Goal: Transaction & Acquisition: Purchase product/service

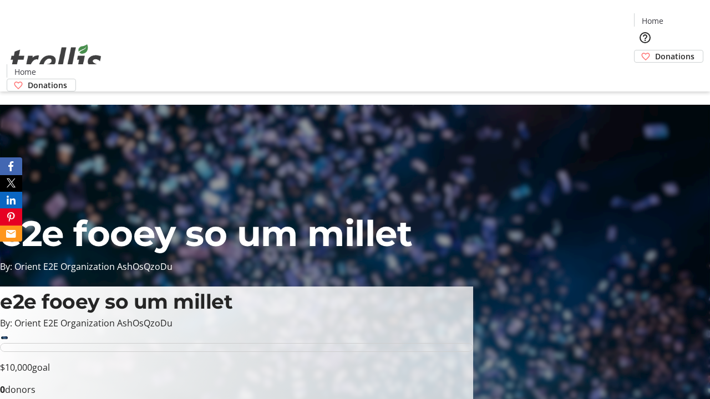
click at [655, 50] on span "Donations" at bounding box center [674, 56] width 39 height 12
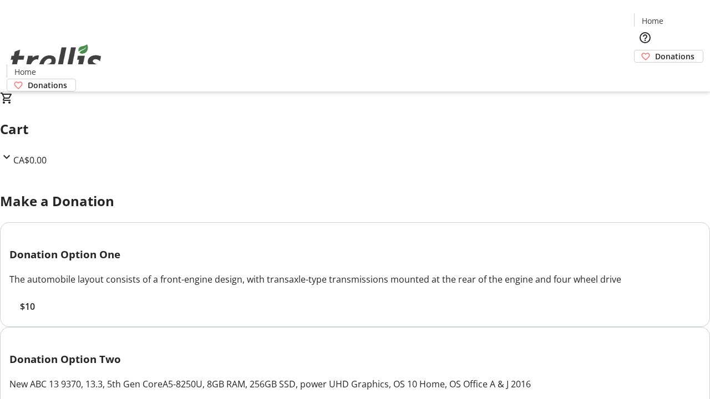
click at [35, 313] on span "$10" at bounding box center [27, 306] width 15 height 13
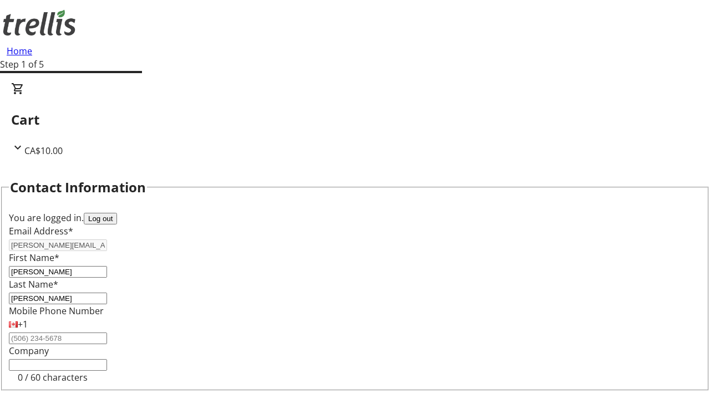
select select "BC"
select select "CA"
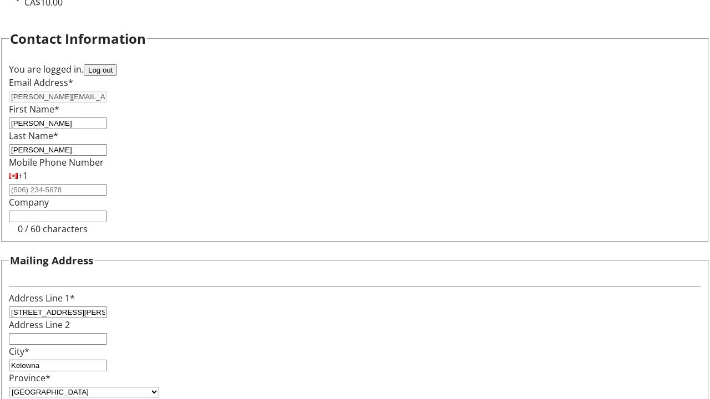
type input "V1Y 0C2"
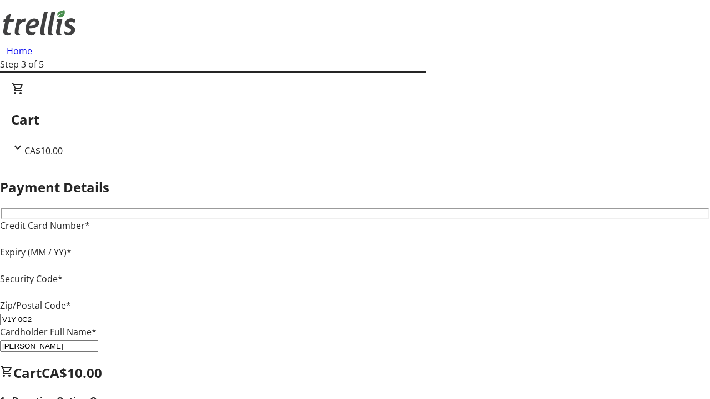
type input "V1Y 0C2"
